Goal: Register for event/course

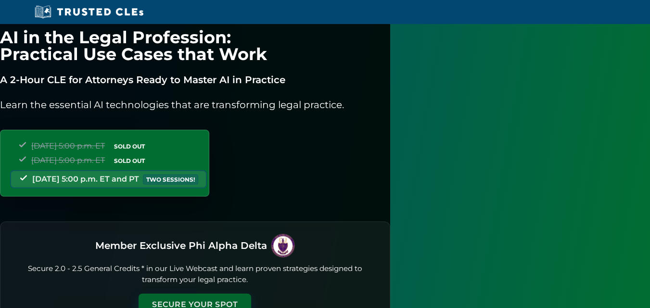
click at [251, 294] on button "Secure Your Spot" at bounding box center [195, 305] width 113 height 22
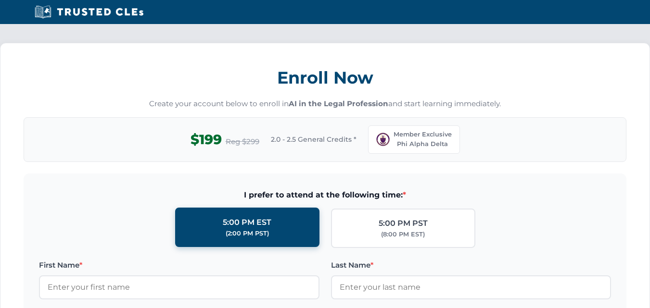
scroll to position [887, 0]
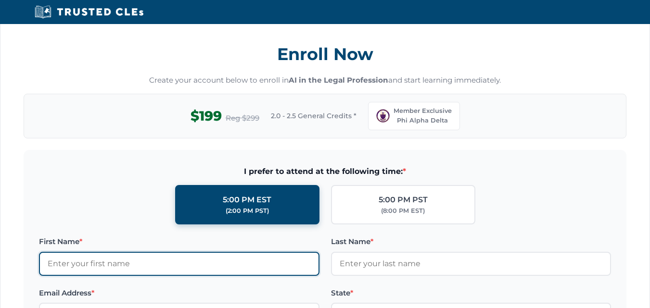
click at [160, 252] on input "First Name *" at bounding box center [179, 264] width 280 height 24
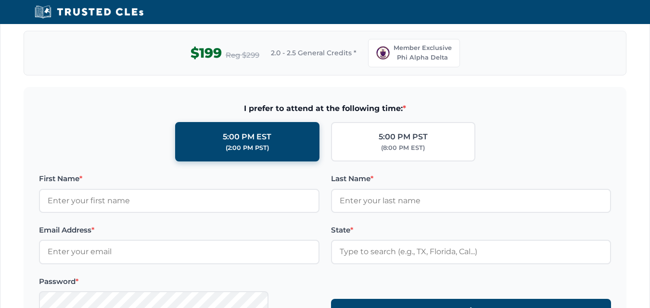
scroll to position [935, 0]
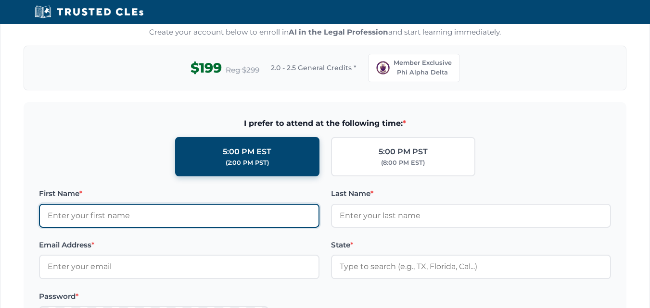
click at [216, 204] on input "First Name *" at bounding box center [179, 216] width 280 height 24
type input "[PERSON_NAME]"
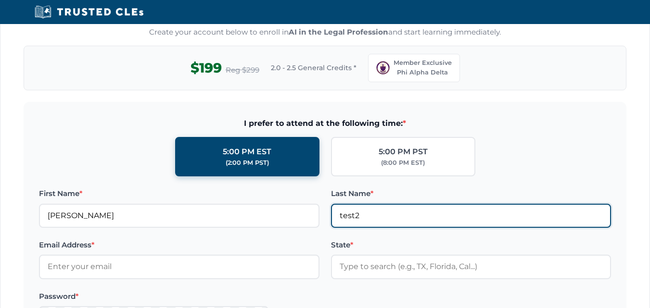
type input "test2"
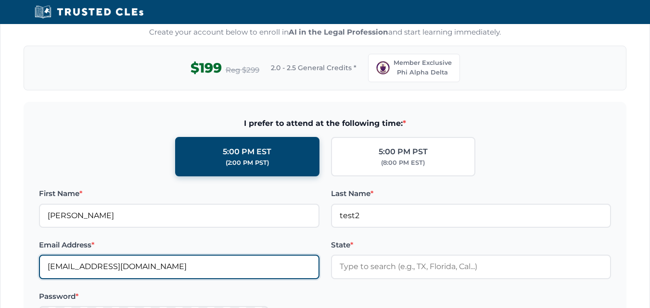
type input "[EMAIL_ADDRESS][DOMAIN_NAME]"
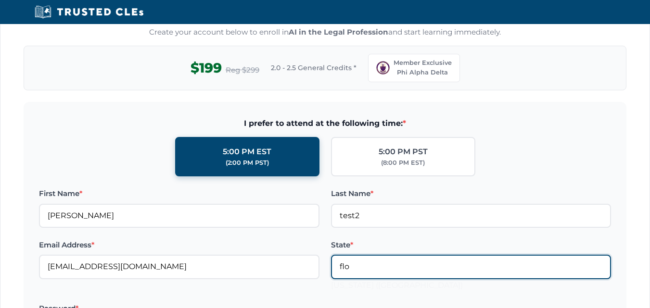
type input "[PERSON_NAME]"
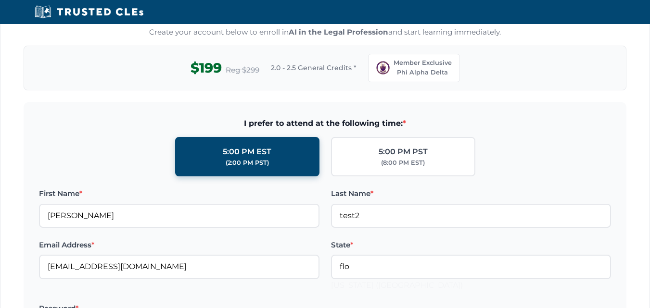
type input "[US_STATE] ([GEOGRAPHIC_DATA])"
click at [348, 280] on div "[US_STATE] ([GEOGRAPHIC_DATA])" at bounding box center [471, 286] width 280 height 13
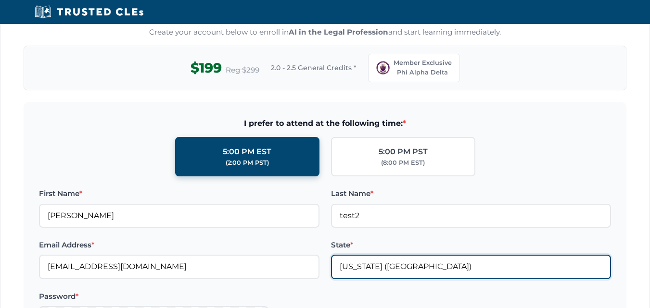
click at [413, 255] on input "[US_STATE] ([GEOGRAPHIC_DATA])" at bounding box center [471, 267] width 280 height 24
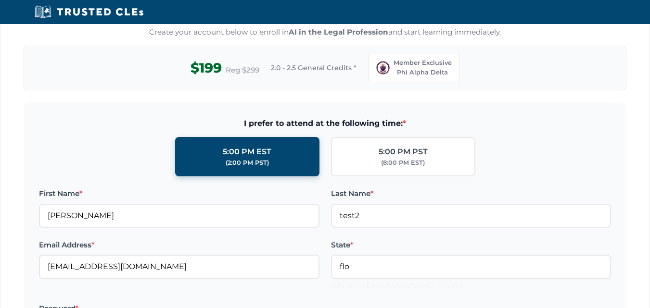
type input "[US_STATE] ([GEOGRAPHIC_DATA])"
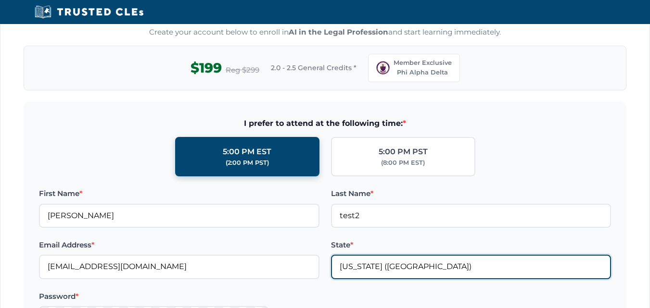
click at [388, 255] on input "[US_STATE] ([GEOGRAPHIC_DATA])" at bounding box center [471, 267] width 280 height 24
click at [377, 255] on input "[US_STATE] ([GEOGRAPHIC_DATA])" at bounding box center [471, 267] width 280 height 24
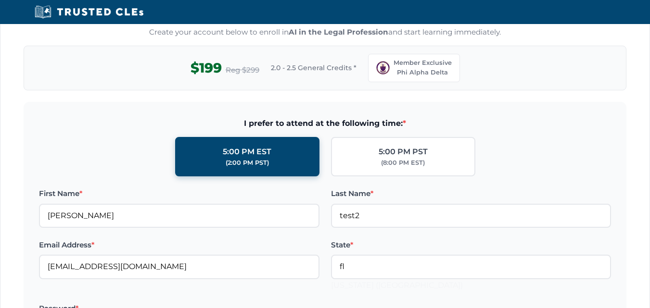
type input "[US_STATE] ([GEOGRAPHIC_DATA])"
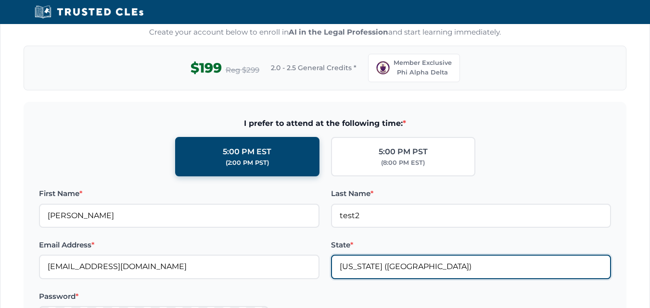
click at [479, 255] on input "[US_STATE] ([GEOGRAPHIC_DATA])" at bounding box center [471, 267] width 280 height 24
click at [392, 255] on input "[US_STATE] ([GEOGRAPHIC_DATA])" at bounding box center [471, 267] width 280 height 24
type input "flo"
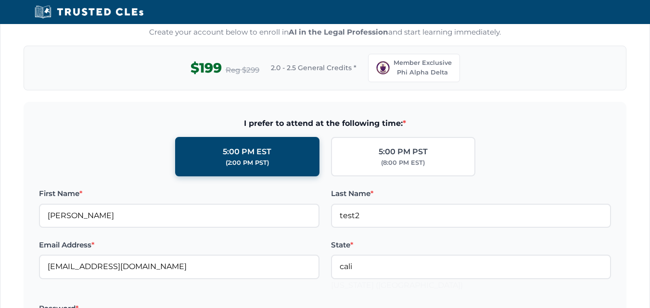
type input "[US_STATE] ([GEOGRAPHIC_DATA])"
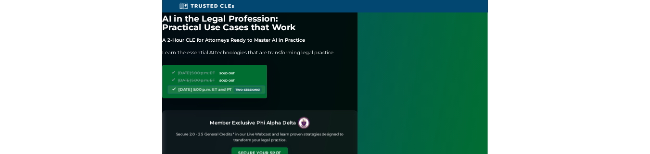
scroll to position [934, 4]
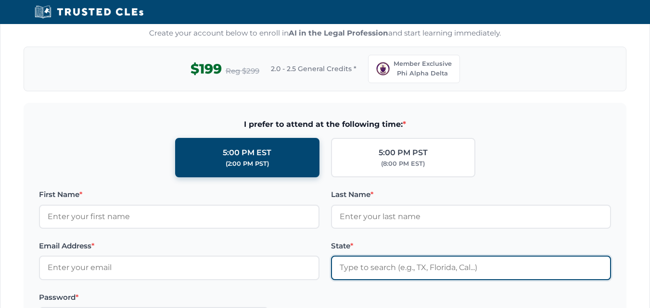
click at [364, 256] on input "State *" at bounding box center [471, 268] width 280 height 24
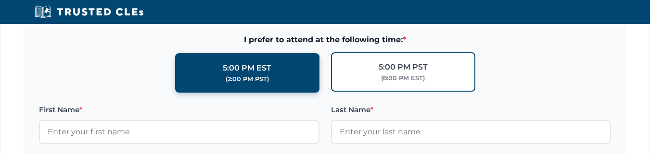
scroll to position [1078, 4]
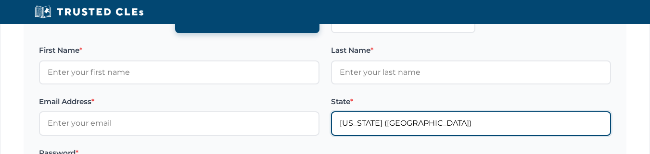
click at [387, 112] on input "[US_STATE] ([GEOGRAPHIC_DATA])" at bounding box center [471, 124] width 280 height 24
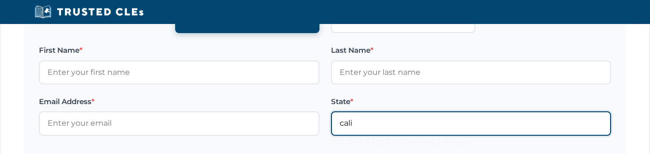
type input "[US_STATE] ([GEOGRAPHIC_DATA])"
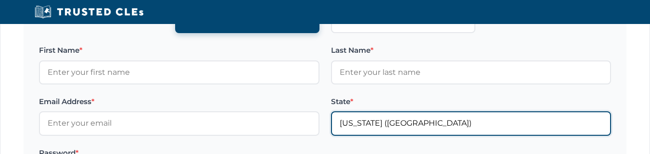
click at [428, 112] on input "[US_STATE] ([GEOGRAPHIC_DATA])" at bounding box center [471, 124] width 280 height 24
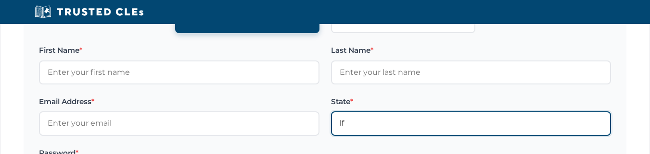
type input "l"
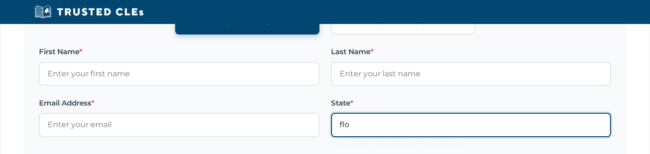
type input "[US_STATE] ([GEOGRAPHIC_DATA])"
